Goal: Task Accomplishment & Management: Use online tool/utility

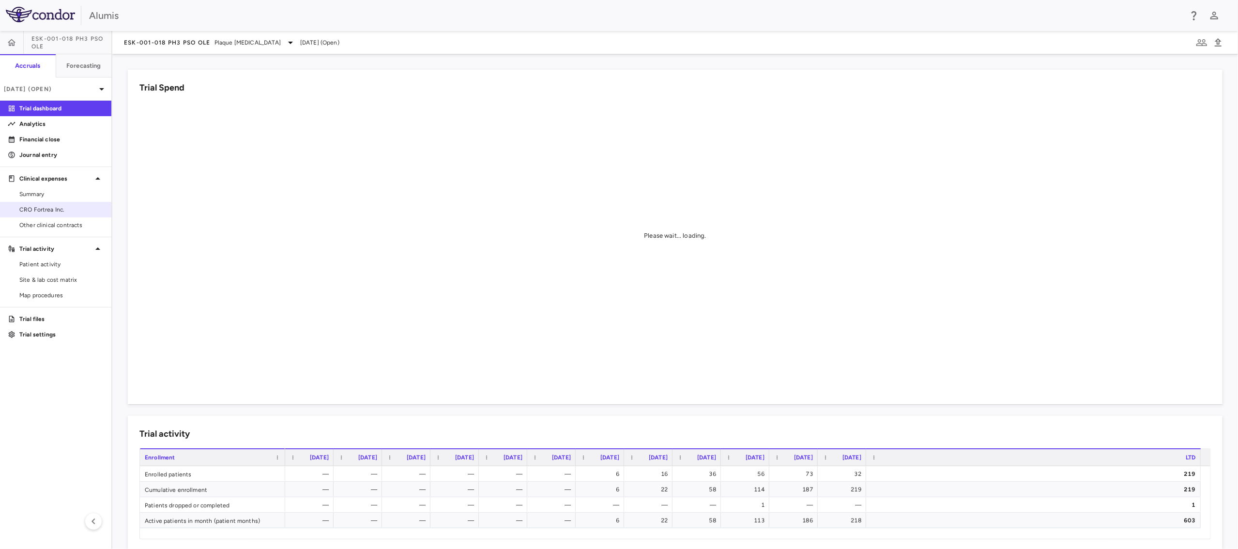
click at [66, 209] on span "CRO Fortrea Inc." at bounding box center [61, 209] width 84 height 9
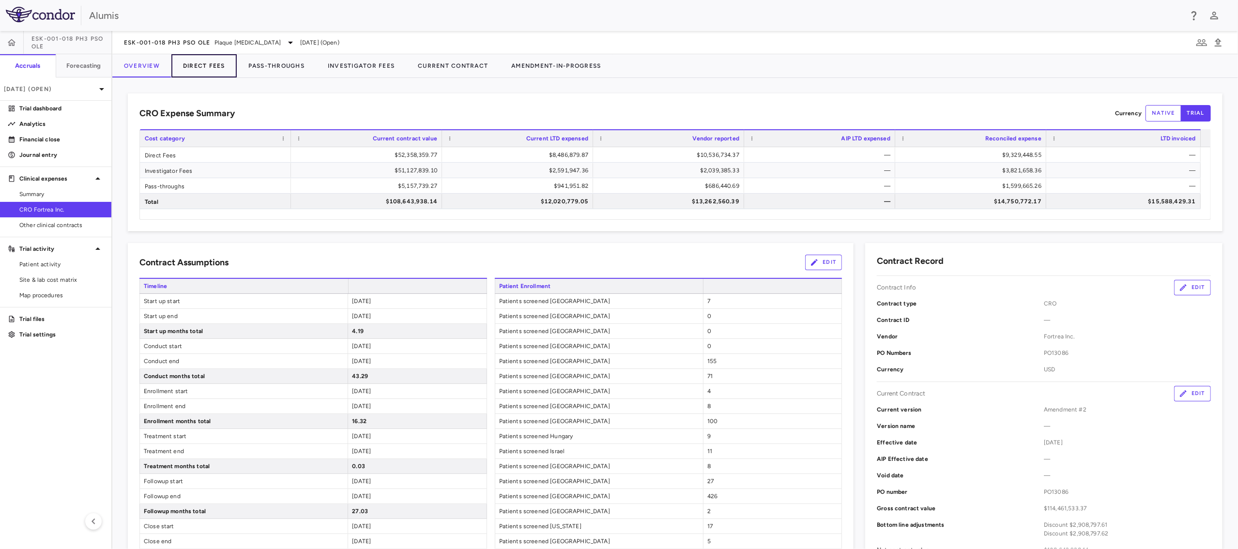
click at [207, 61] on button "Direct Fees" at bounding box center [203, 65] width 65 height 23
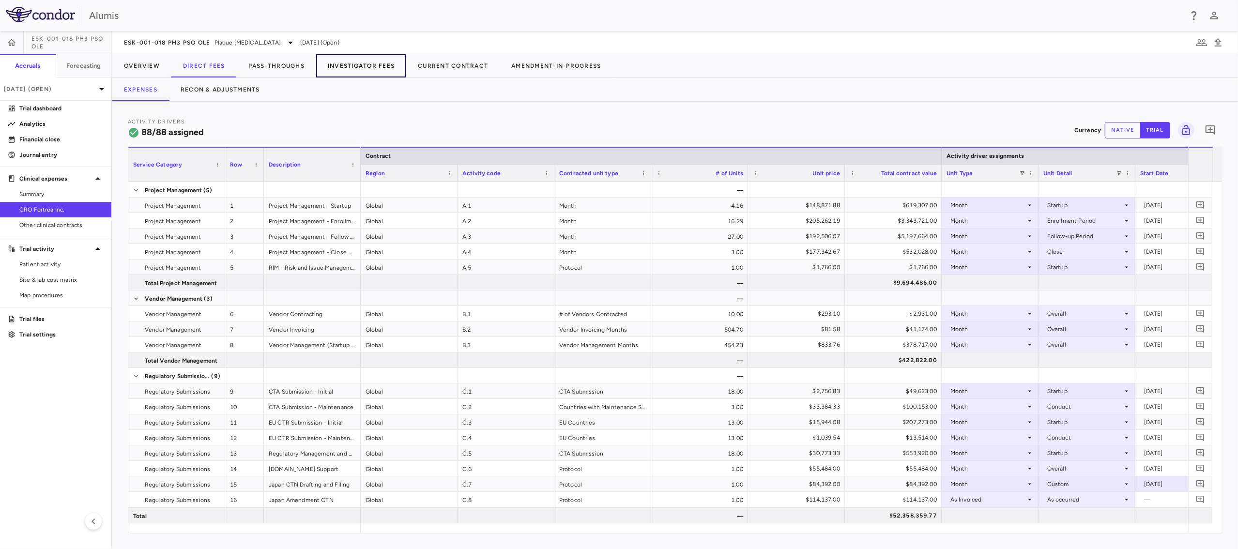
click at [382, 62] on button "Investigator Fees" at bounding box center [361, 65] width 90 height 23
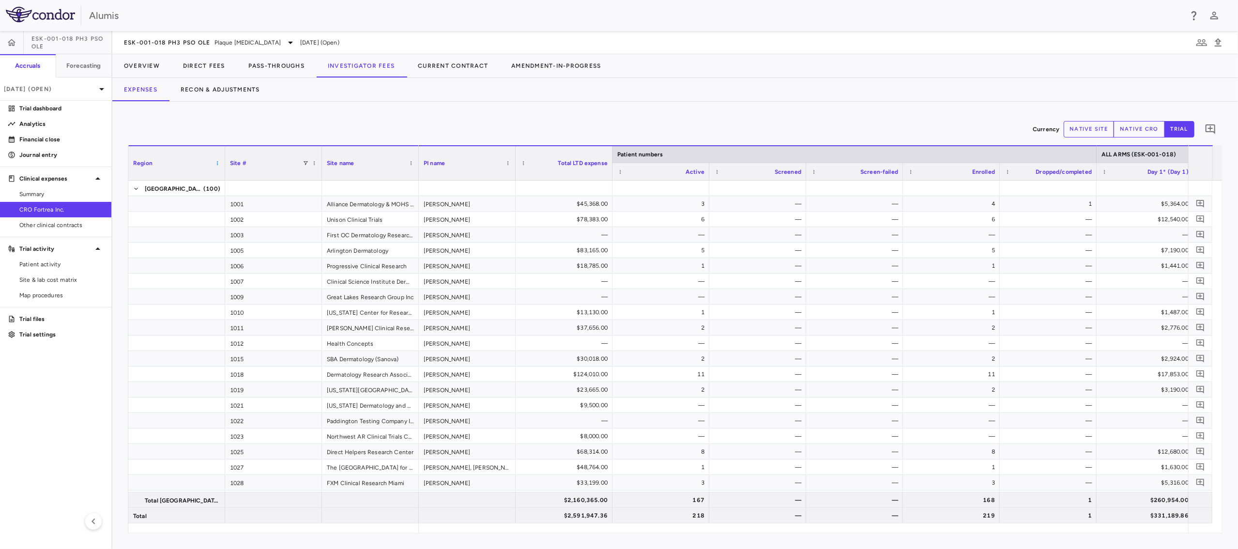
click at [219, 162] on span at bounding box center [218, 163] width 6 height 6
click at [214, 130] on div "Currency native site native cro trial 0" at bounding box center [675, 129] width 1095 height 24
click at [307, 163] on span at bounding box center [306, 163] width 6 height 6
click at [339, 181] on input "Search filter values" at bounding box center [349, 180] width 85 height 12
type input "****"
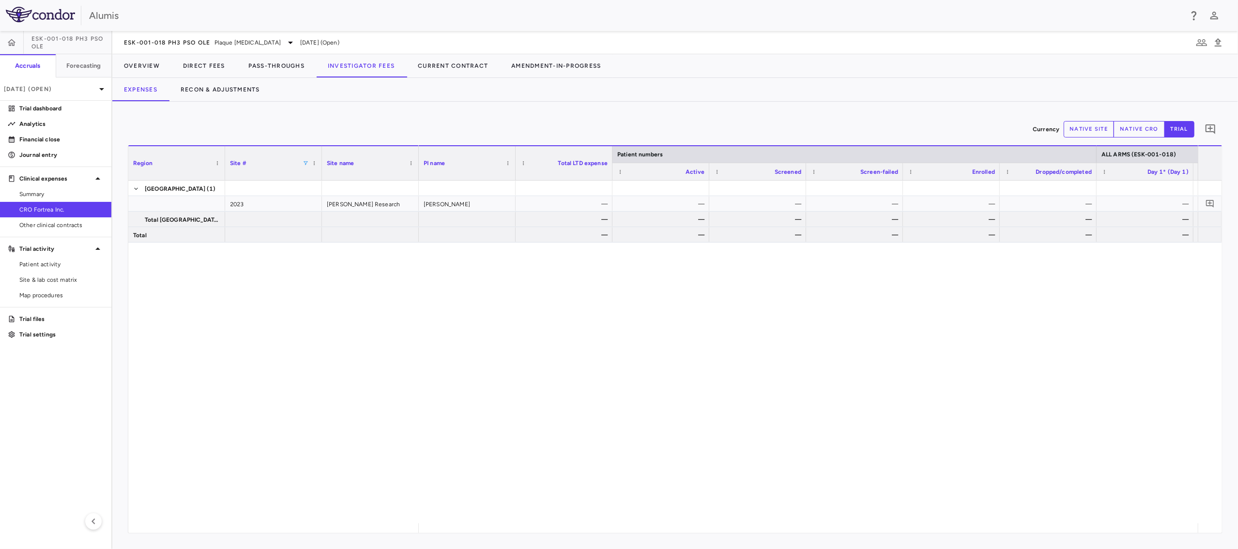
click at [597, 386] on div "[PERSON_NAME] — — — — — — — — — — — — — — — — — — — — — — — — — — —" at bounding box center [808, 352] width 779 height 343
click at [80, 90] on p "[DATE] (Open)" at bounding box center [50, 89] width 92 height 9
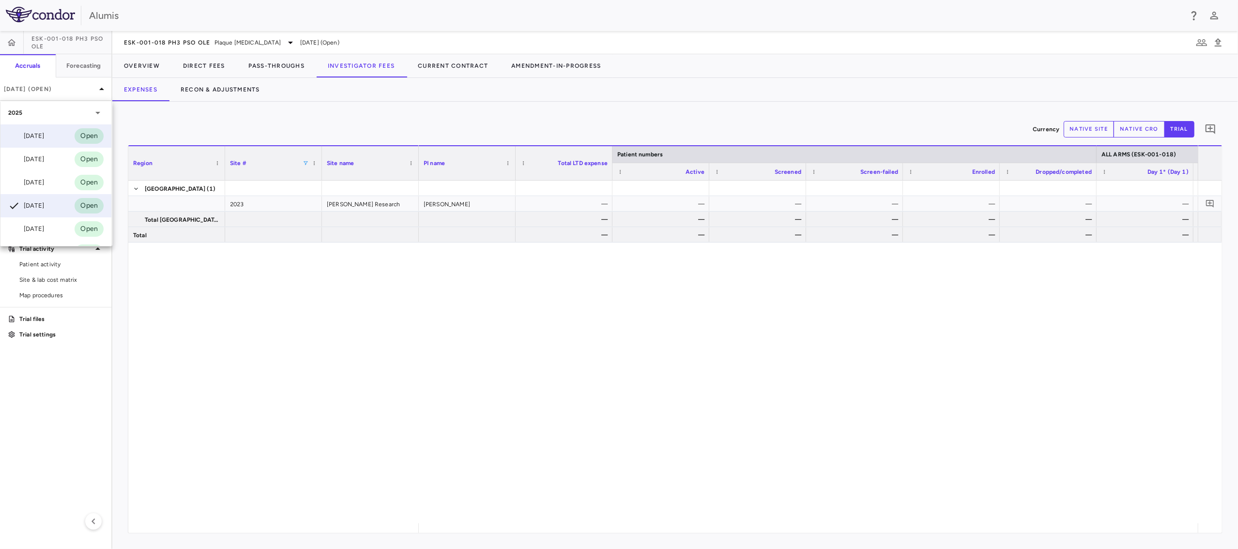
click at [58, 132] on div "[DATE] Open" at bounding box center [55, 135] width 111 height 23
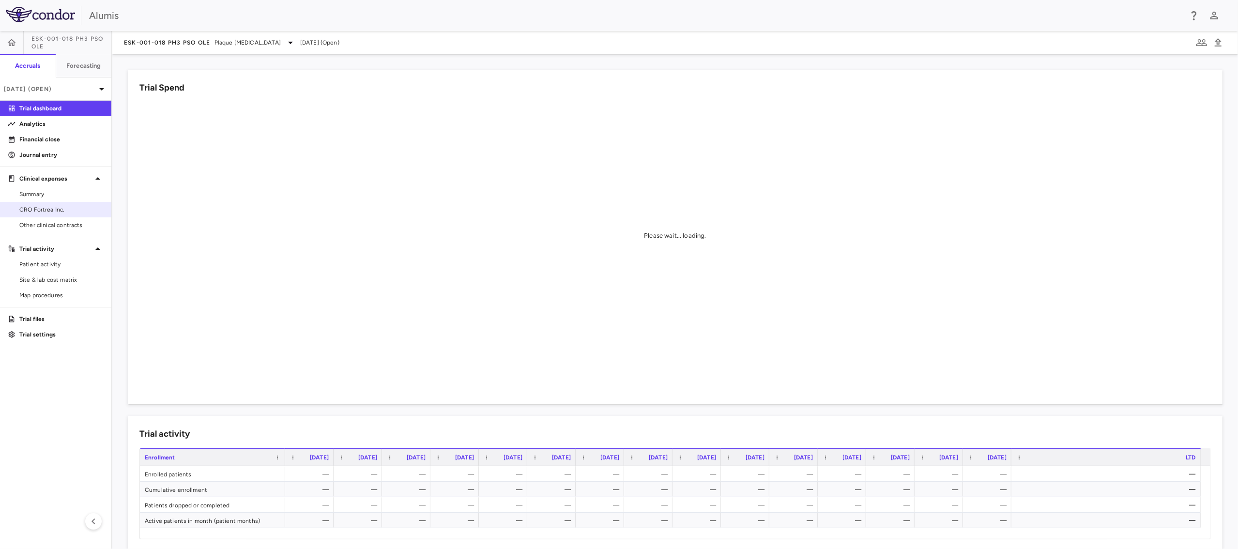
click at [81, 206] on span "CRO Fortrea Inc." at bounding box center [61, 209] width 84 height 9
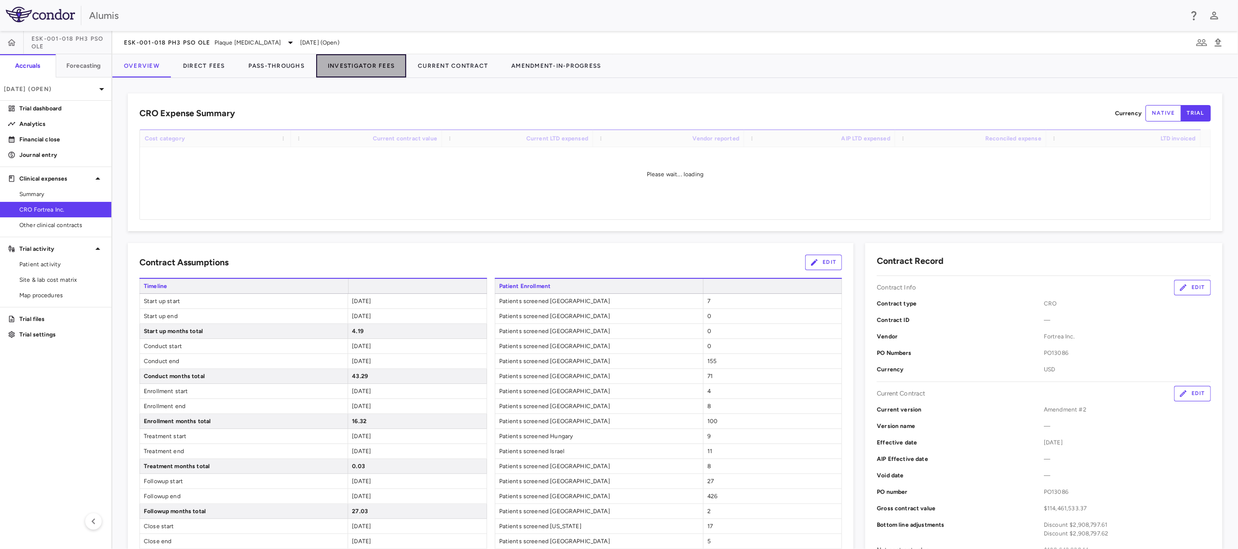
click at [380, 64] on button "Investigator Fees" at bounding box center [361, 65] width 90 height 23
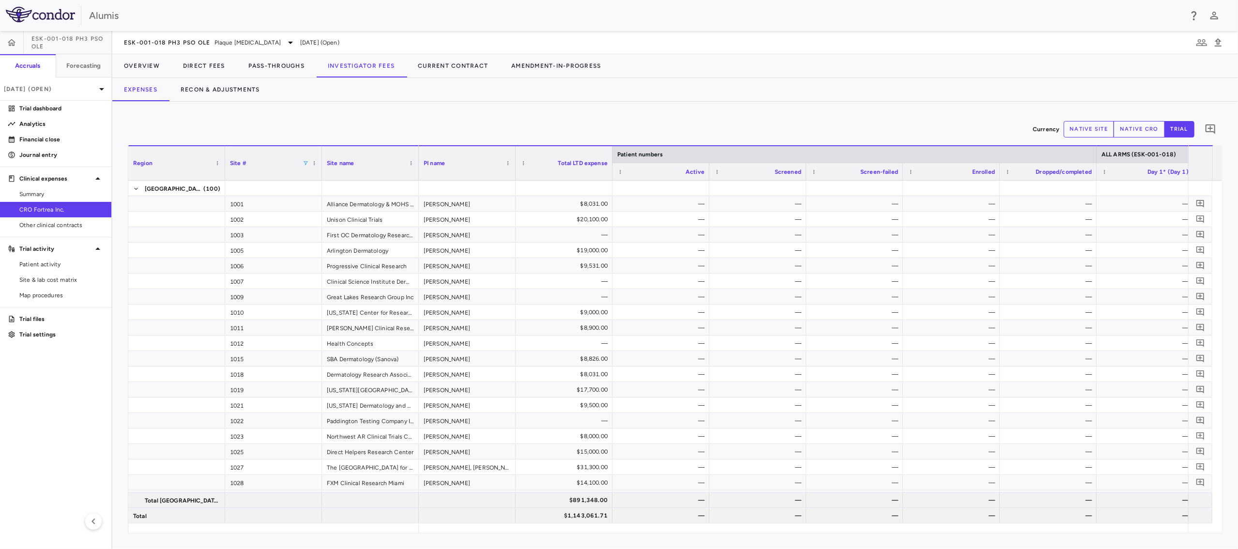
click at [303, 164] on span at bounding box center [306, 163] width 6 height 6
click at [330, 200] on div "(Select All)" at bounding box center [355, 199] width 79 height 7
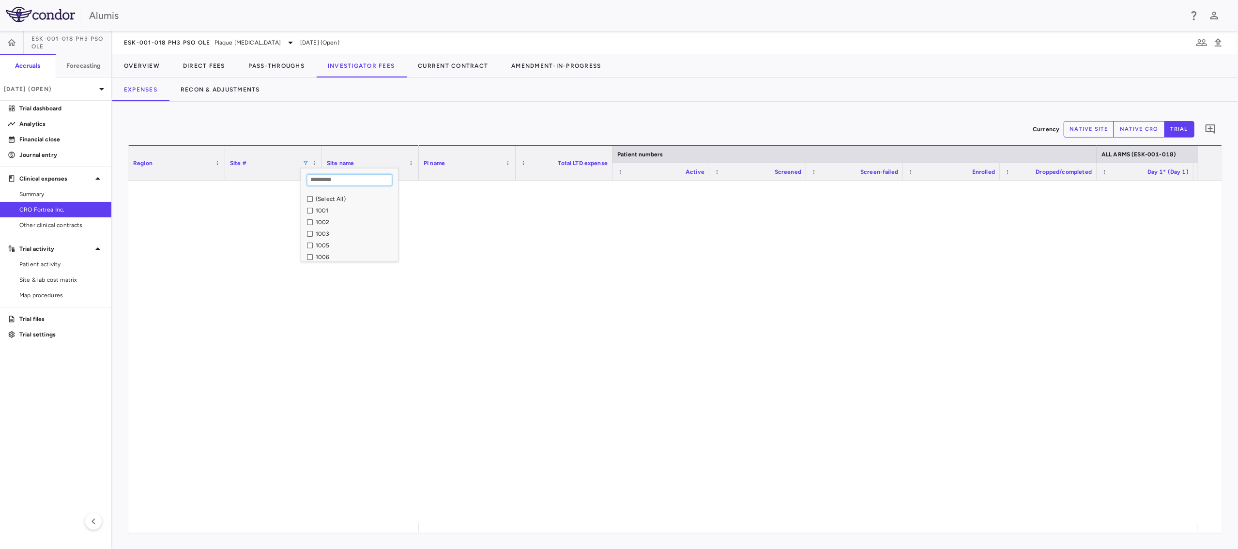
click at [344, 177] on input "Search filter values" at bounding box center [349, 180] width 85 height 12
type input "*"
click at [319, 212] on div "2023" at bounding box center [355, 210] width 79 height 7
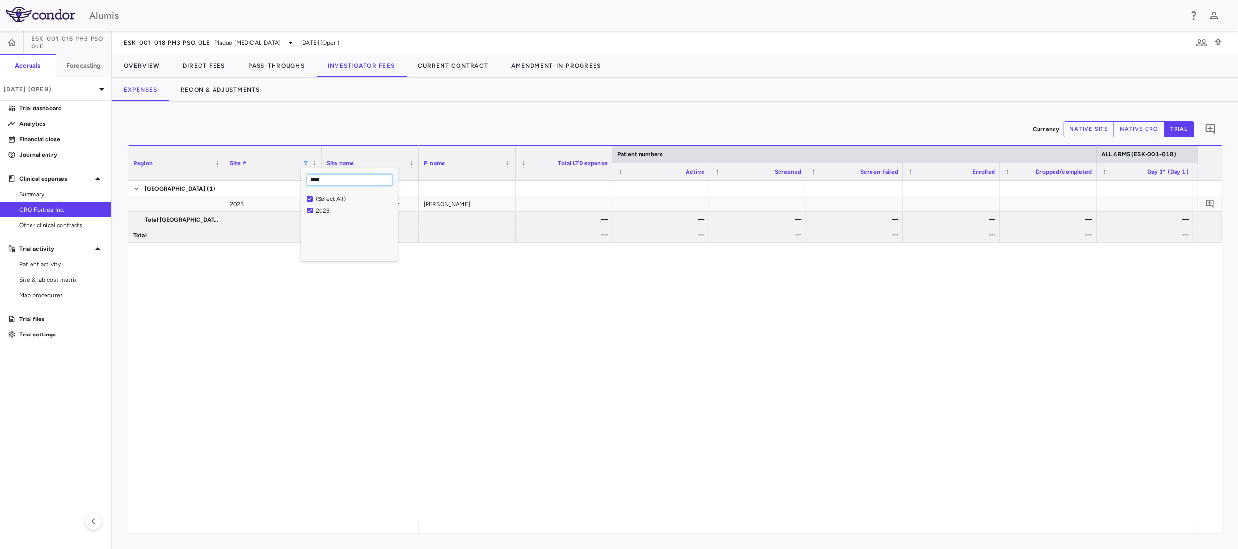
click at [318, 179] on input "****" at bounding box center [349, 180] width 85 height 12
click at [323, 210] on div "1212" at bounding box center [355, 210] width 79 height 7
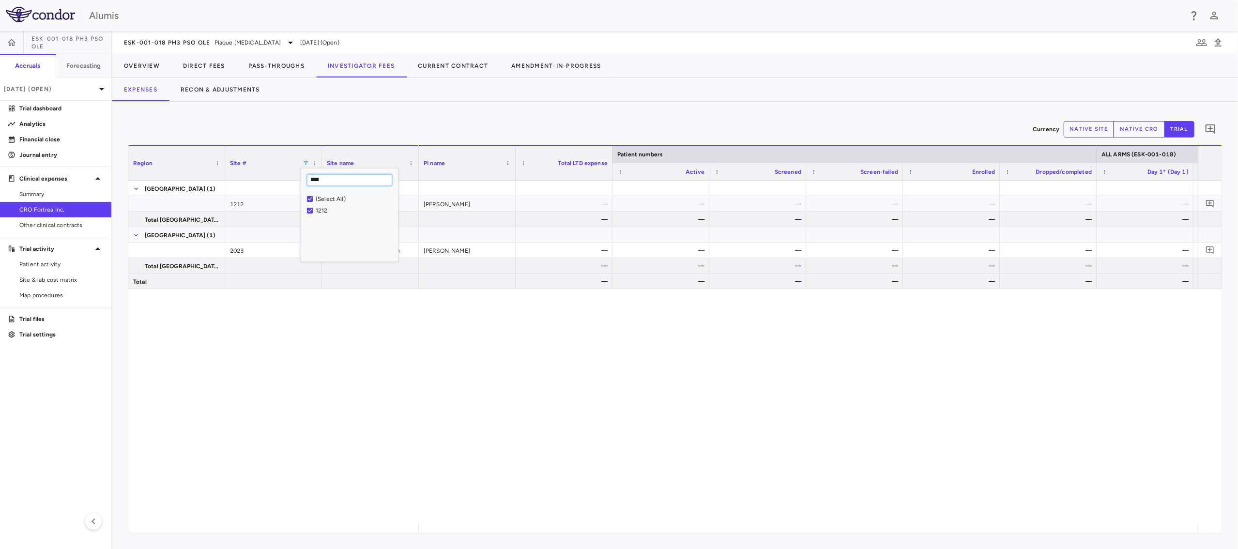
click at [322, 179] on input "****" at bounding box center [349, 180] width 85 height 12
type input "*"
click at [320, 181] on input "****" at bounding box center [344, 180] width 75 height 12
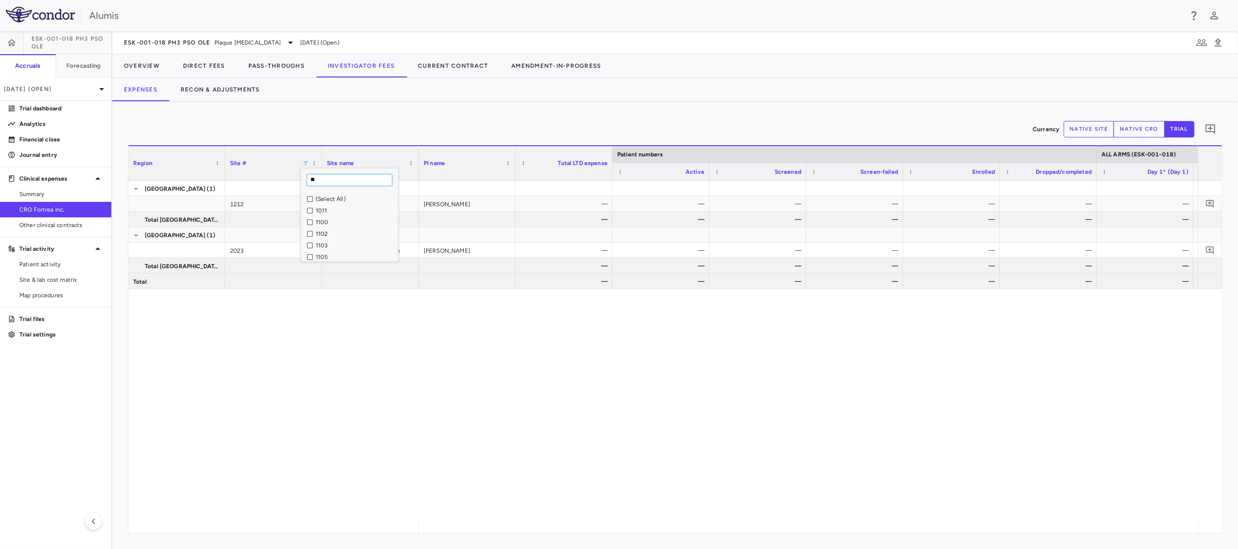
type input "*"
click at [856, 371] on div "[PERSON_NAME] — — — — — — — — — — — — — — — — — — — — — — — — — — — [PERSON_NAM…" at bounding box center [808, 352] width 779 height 343
click at [438, 349] on div "[PERSON_NAME] — — — — — — — — — — — — — — — — — — — — — — — — — — — [PERSON_NAM…" at bounding box center [808, 352] width 779 height 343
click at [305, 161] on span at bounding box center [306, 163] width 6 height 6
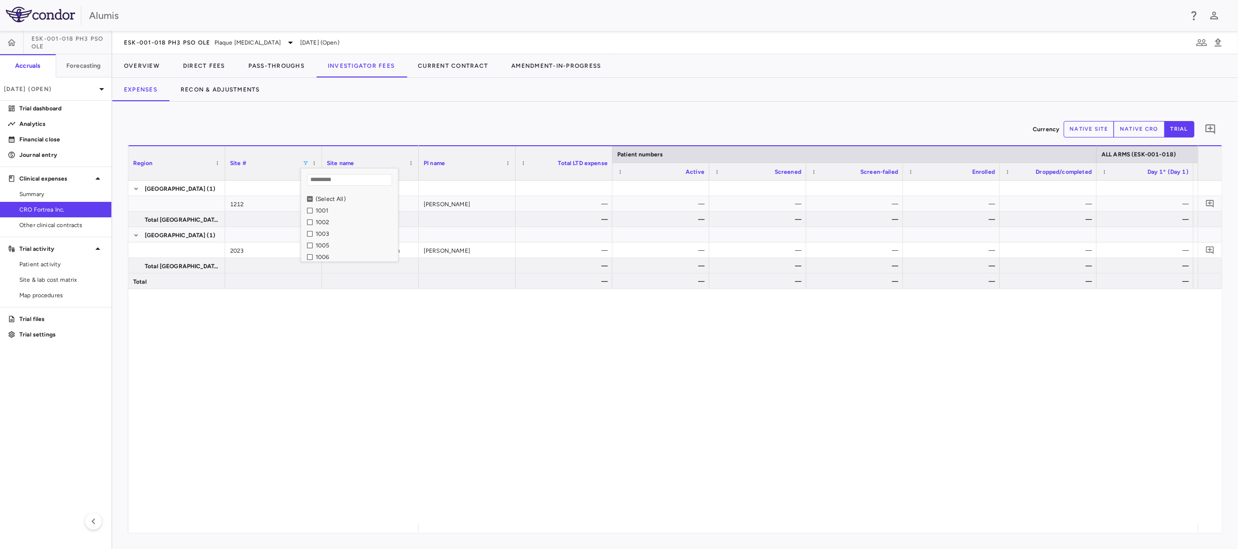
click at [331, 198] on div "(Select All)" at bounding box center [355, 199] width 79 height 7
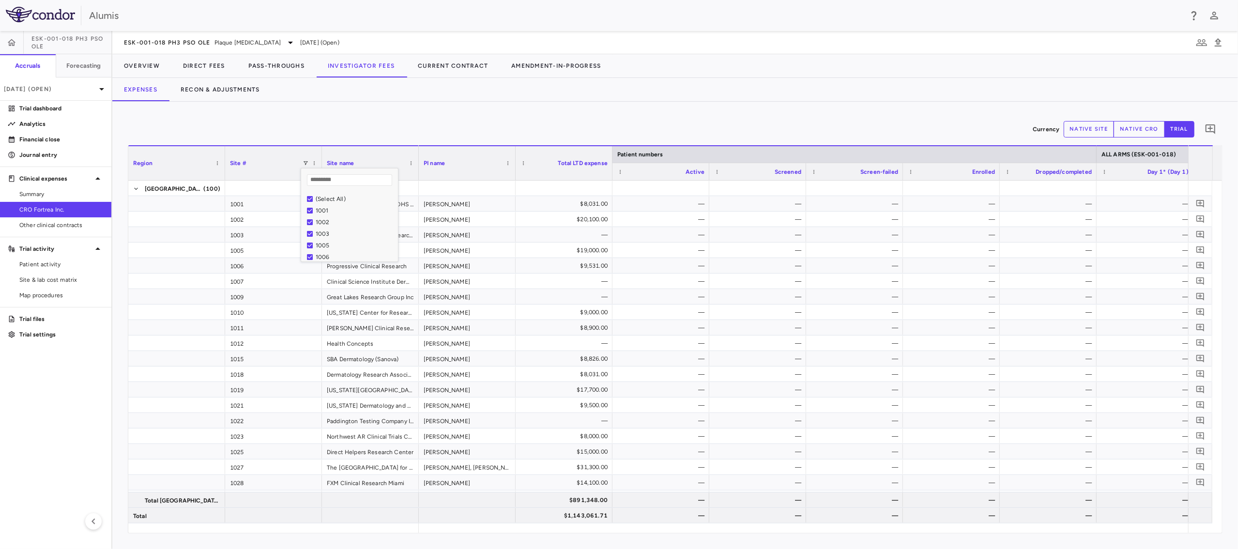
click at [574, 121] on div "Currency native site native cro trial 0" at bounding box center [675, 129] width 1095 height 24
click at [401, 164] on div "Site name" at bounding box center [366, 163] width 78 height 29
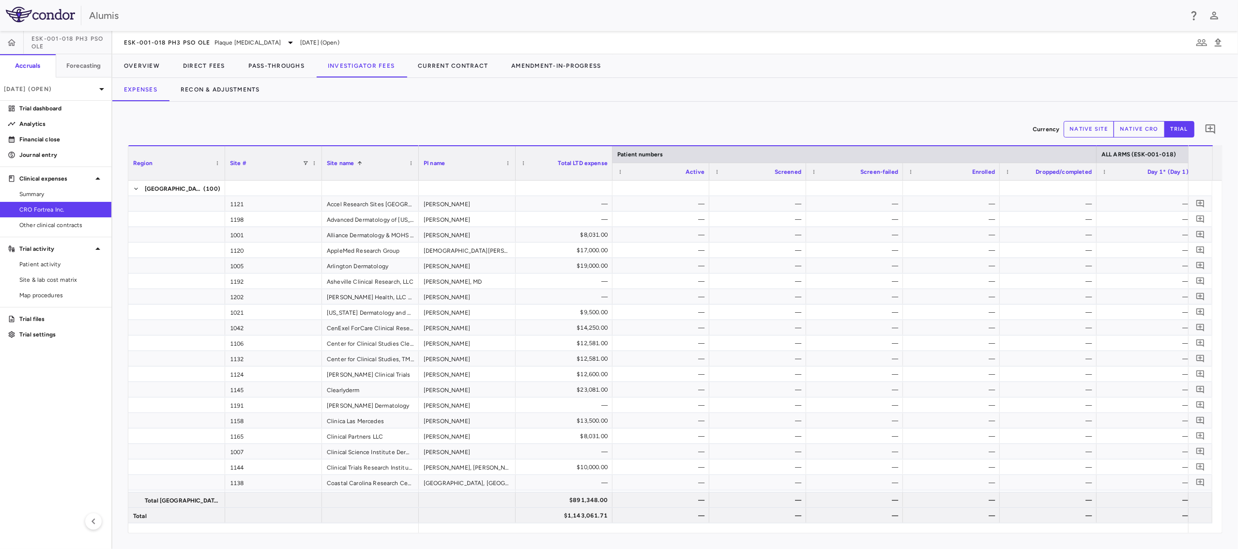
click at [250, 165] on div "Site #" at bounding box center [266, 163] width 73 height 29
click at [411, 161] on span at bounding box center [411, 163] width 6 height 6
click at [419, 119] on div "Currency native site native cro trial 0" at bounding box center [675, 129] width 1095 height 24
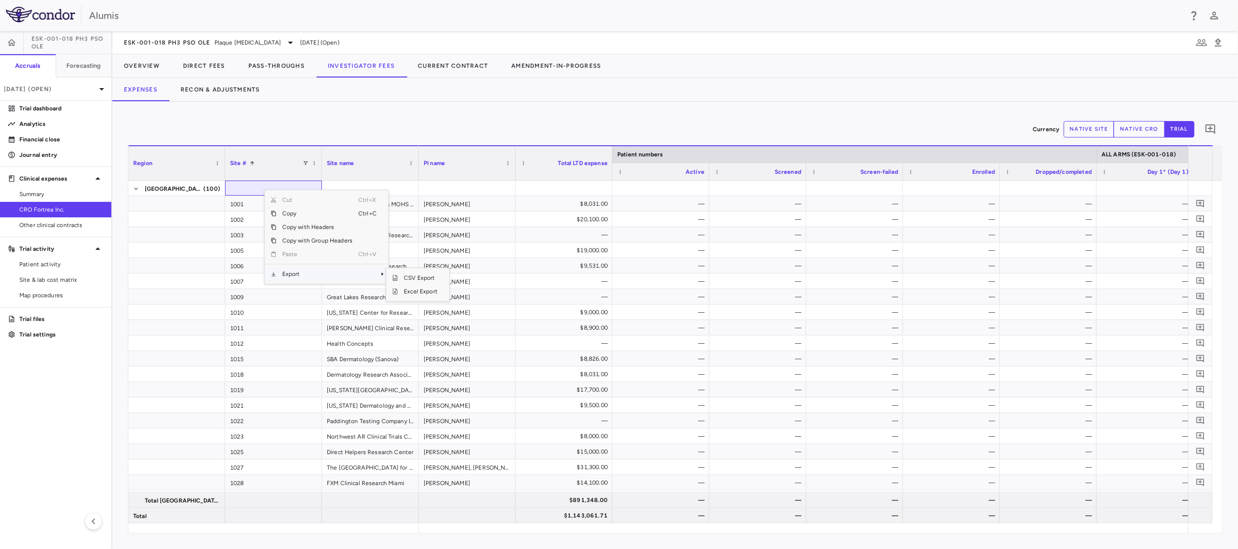
click at [341, 268] on span "Export" at bounding box center [318, 274] width 82 height 14
click at [405, 289] on span "Excel Export" at bounding box center [421, 292] width 46 height 14
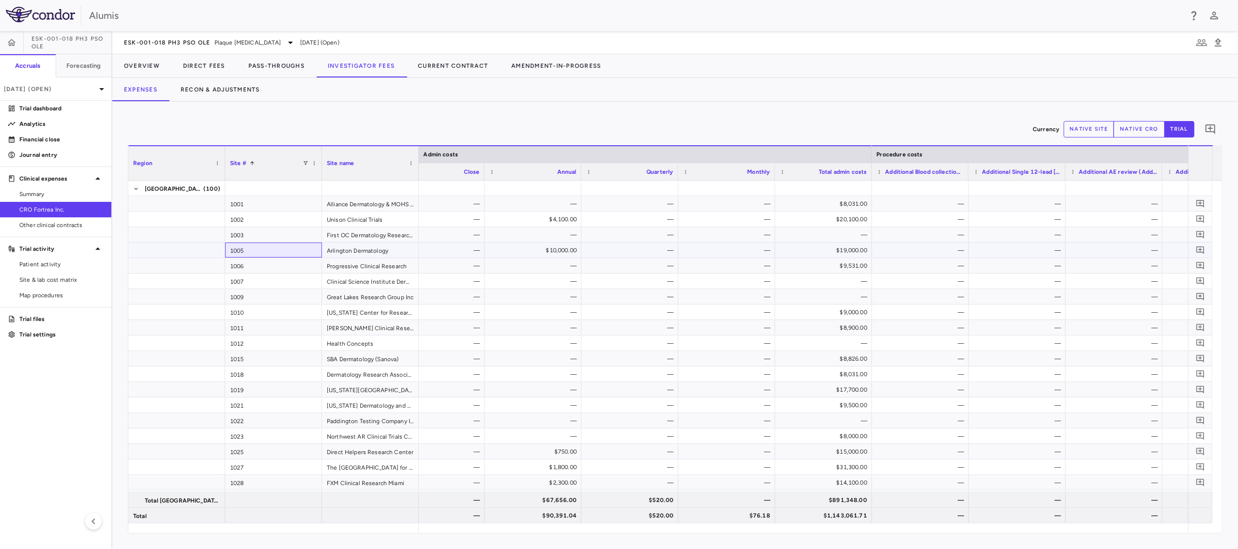
click at [268, 250] on div "1005" at bounding box center [273, 250] width 97 height 15
click at [130, 250] on div at bounding box center [176, 250] width 97 height 15
